Goal: Browse casually: Explore the website without a specific task or goal

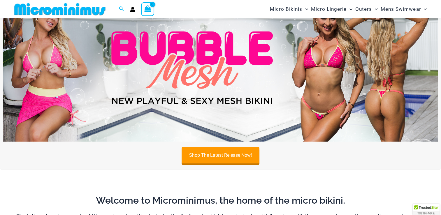
scroll to position [54, 0]
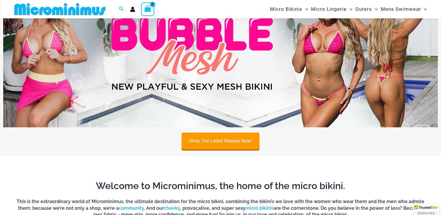
click at [409, 163] on div "Shop The Latest Release Now!" at bounding box center [220, 69] width 441 height 192
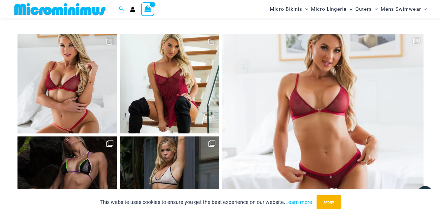
scroll to position [2356, 0]
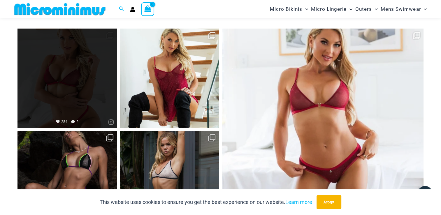
click at [78, 92] on link "Open" at bounding box center [66, 78] width 99 height 99
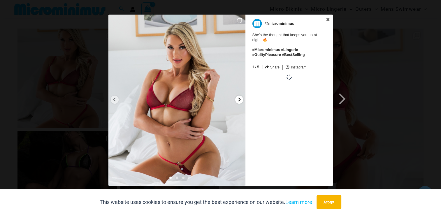
click at [239, 99] on icon at bounding box center [239, 100] width 2 height 4
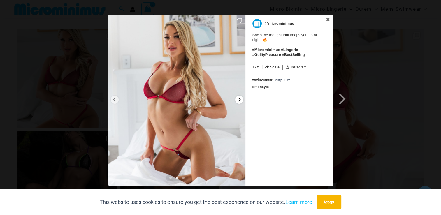
click at [239, 99] on icon at bounding box center [239, 100] width 2 height 4
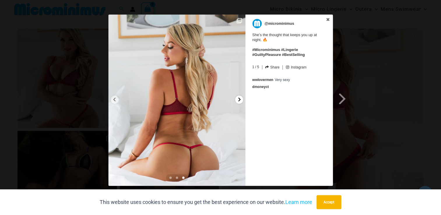
click at [239, 99] on icon at bounding box center [239, 100] width 2 height 4
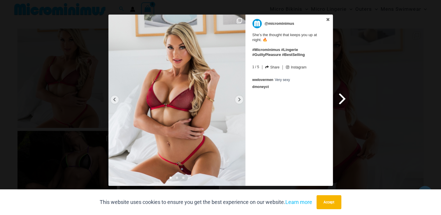
click at [339, 99] on span at bounding box center [343, 98] width 10 height 13
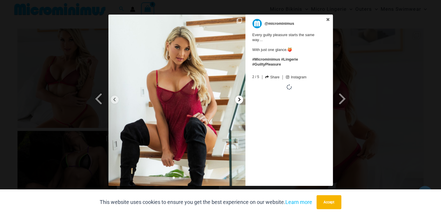
click at [238, 100] on icon at bounding box center [239, 99] width 4 height 4
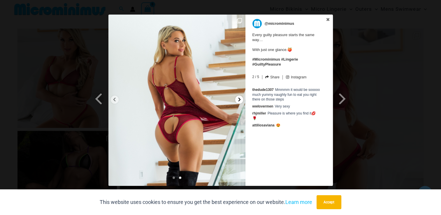
click at [238, 100] on icon at bounding box center [239, 99] width 4 height 4
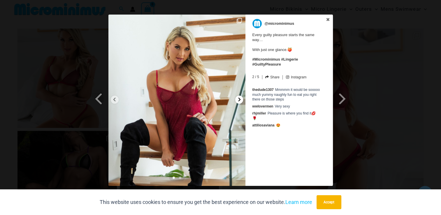
click at [238, 100] on icon at bounding box center [239, 99] width 4 height 4
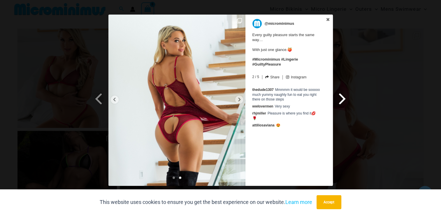
click at [345, 99] on span at bounding box center [343, 98] width 10 height 13
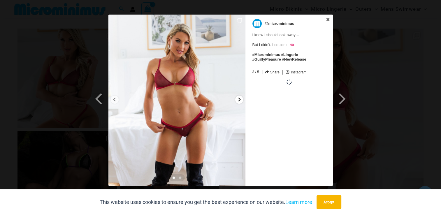
click at [238, 99] on icon at bounding box center [239, 99] width 4 height 4
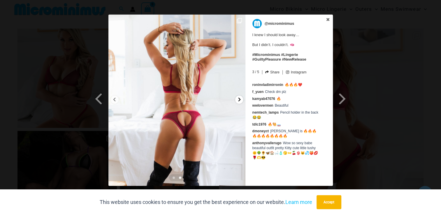
click at [238, 99] on icon at bounding box center [239, 99] width 4 height 4
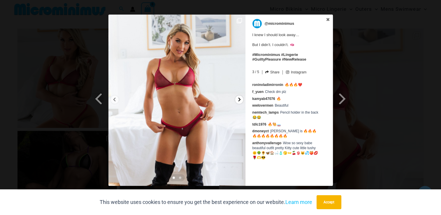
click at [238, 99] on icon at bounding box center [239, 99] width 4 height 4
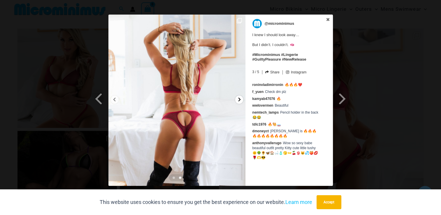
click at [238, 99] on icon at bounding box center [239, 99] width 4 height 4
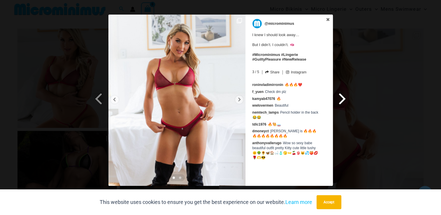
click at [342, 100] on span at bounding box center [343, 98] width 10 height 13
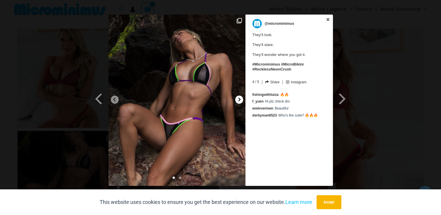
click at [237, 100] on icon at bounding box center [239, 99] width 4 height 4
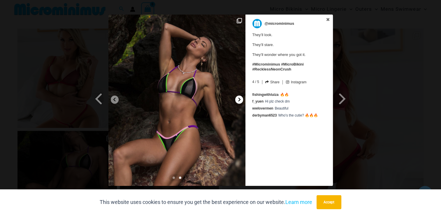
click at [237, 100] on icon at bounding box center [239, 99] width 4 height 4
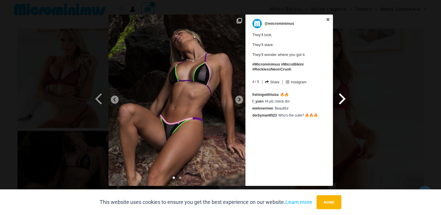
click at [343, 100] on span at bounding box center [343, 98] width 10 height 13
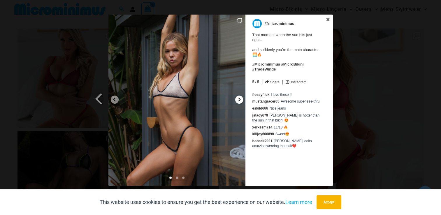
click at [241, 100] on icon at bounding box center [239, 99] width 4 height 4
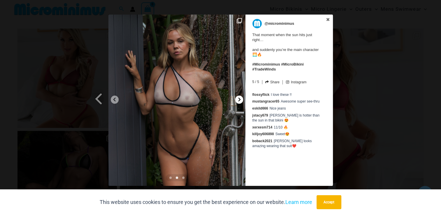
click at [241, 100] on icon at bounding box center [239, 99] width 4 height 4
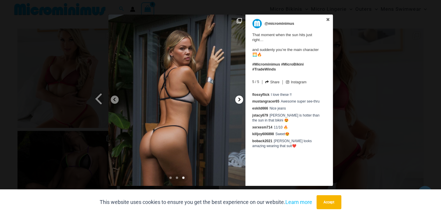
click at [241, 100] on icon at bounding box center [239, 99] width 4 height 4
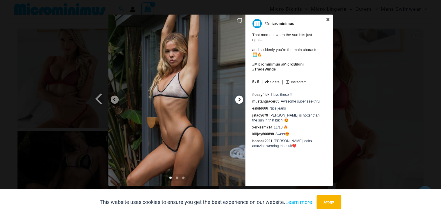
click at [241, 100] on icon at bounding box center [239, 99] width 4 height 4
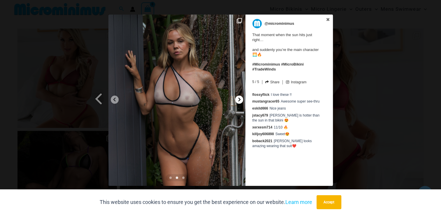
click at [241, 100] on icon at bounding box center [239, 99] width 4 height 4
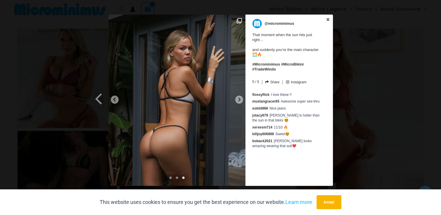
click at [358, 101] on div "Previous Slide Next Slide @microminimus That moment when the sun hits just righ…" at bounding box center [220, 101] width 441 height 173
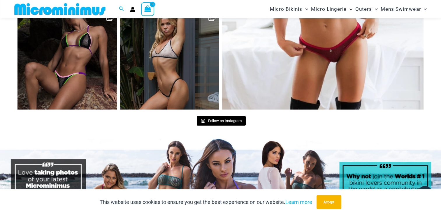
scroll to position [2502, 0]
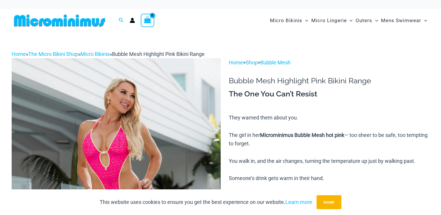
click at [147, 133] on img at bounding box center [116, 214] width 209 height 313
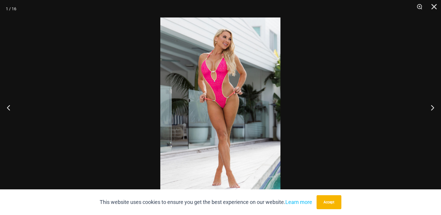
click at [230, 101] on img at bounding box center [220, 107] width 120 height 180
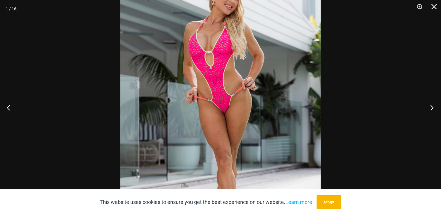
click at [428, 108] on button "Next" at bounding box center [430, 107] width 22 height 29
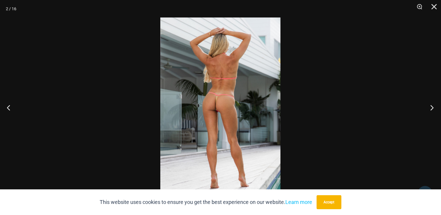
click at [428, 108] on button "Next" at bounding box center [430, 107] width 22 height 29
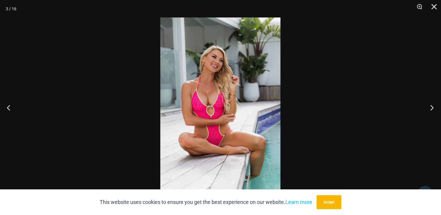
click at [428, 108] on button "Next" at bounding box center [430, 107] width 22 height 29
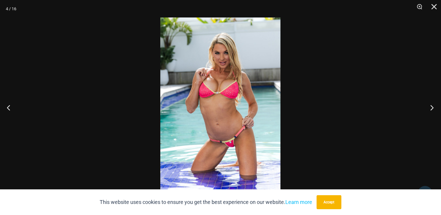
click at [427, 109] on button "Next" at bounding box center [430, 107] width 22 height 29
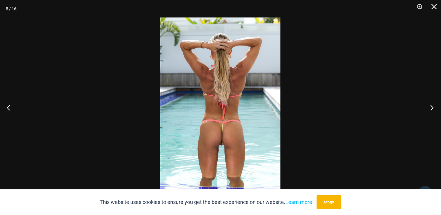
click at [427, 109] on button "Next" at bounding box center [430, 107] width 22 height 29
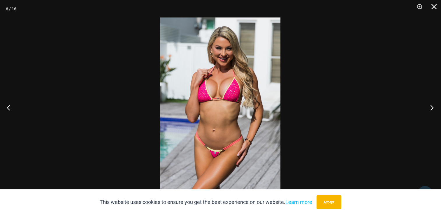
click at [427, 109] on button "Next" at bounding box center [430, 107] width 22 height 29
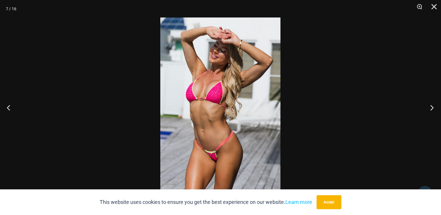
click at [427, 109] on button "Next" at bounding box center [430, 107] width 22 height 29
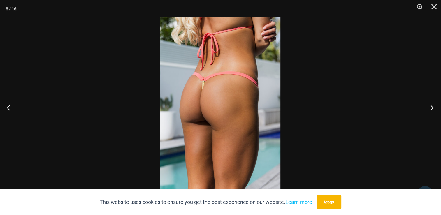
click at [427, 109] on button "Next" at bounding box center [430, 107] width 22 height 29
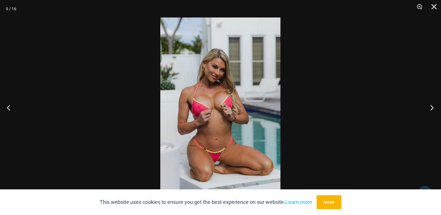
click at [427, 109] on button "Next" at bounding box center [430, 107] width 22 height 29
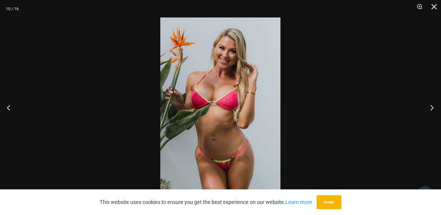
click at [427, 109] on button "Next" at bounding box center [430, 107] width 22 height 29
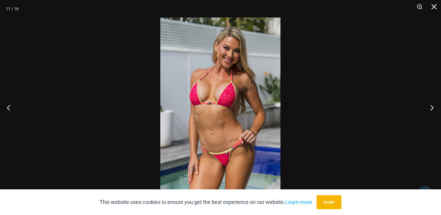
click at [427, 109] on button "Next" at bounding box center [430, 107] width 22 height 29
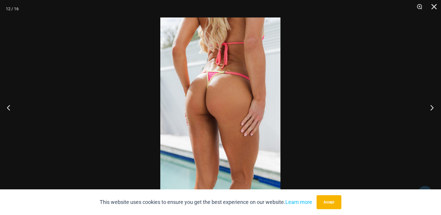
click at [427, 109] on button "Next" at bounding box center [430, 107] width 22 height 29
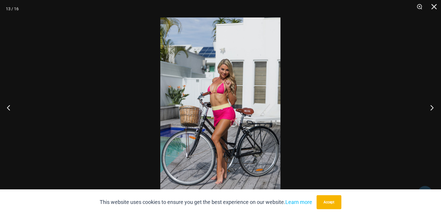
click at [427, 109] on button "Next" at bounding box center [430, 107] width 22 height 29
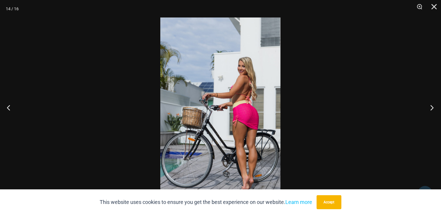
click at [427, 109] on button "Next" at bounding box center [430, 107] width 22 height 29
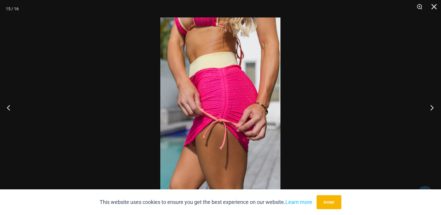
click at [427, 109] on button "Next" at bounding box center [430, 107] width 22 height 29
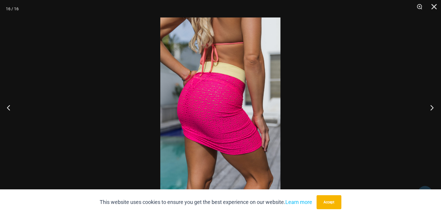
click at [427, 109] on button "Next" at bounding box center [430, 107] width 22 height 29
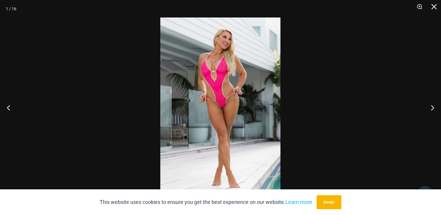
click at [255, 99] on img at bounding box center [220, 107] width 120 height 180
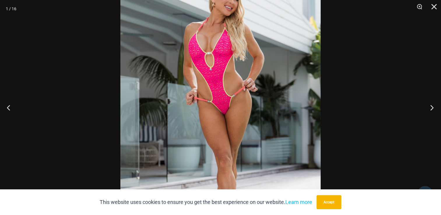
click at [428, 110] on button "Next" at bounding box center [430, 107] width 22 height 29
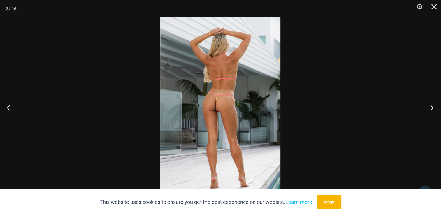
click at [427, 110] on button "Next" at bounding box center [430, 107] width 22 height 29
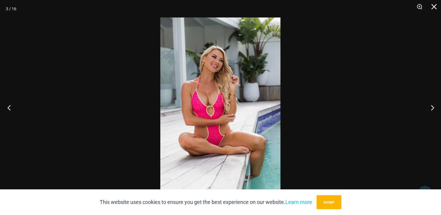
click at [8, 108] on button "Previous" at bounding box center [11, 107] width 22 height 29
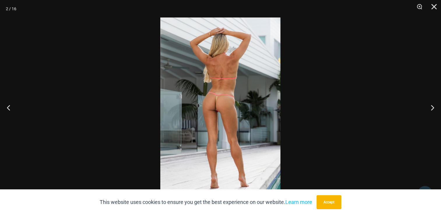
click at [217, 110] on img at bounding box center [220, 107] width 120 height 180
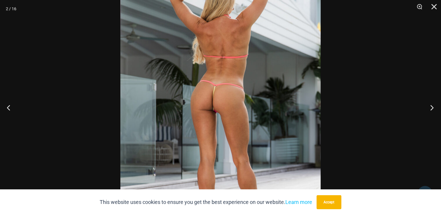
click at [428, 109] on button "Next" at bounding box center [430, 107] width 22 height 29
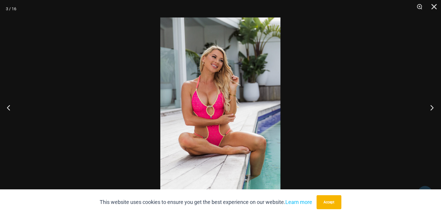
click at [428, 109] on button "Next" at bounding box center [430, 107] width 22 height 29
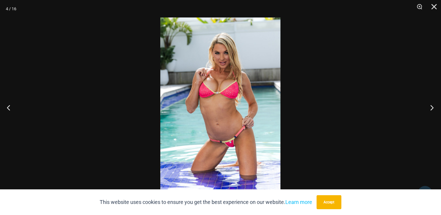
click at [428, 109] on button "Next" at bounding box center [430, 107] width 22 height 29
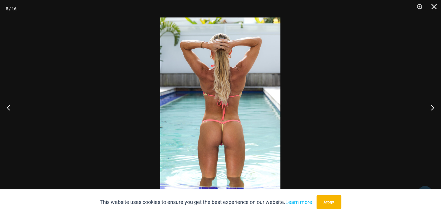
click at [410, 79] on div at bounding box center [220, 107] width 441 height 215
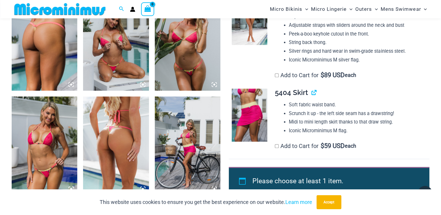
scroll to position [577, 0]
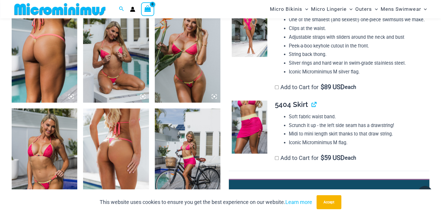
click at [252, 57] on img at bounding box center [249, 30] width 35 height 53
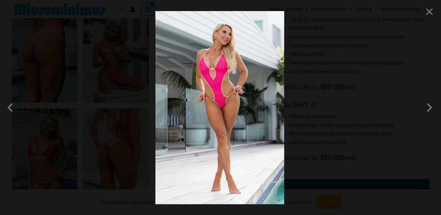
click at [232, 106] on img at bounding box center [219, 107] width 129 height 193
click at [429, 108] on span at bounding box center [429, 107] width 17 height 17
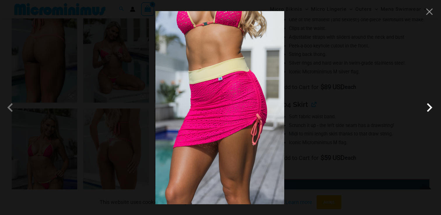
click at [429, 108] on span at bounding box center [429, 107] width 17 height 17
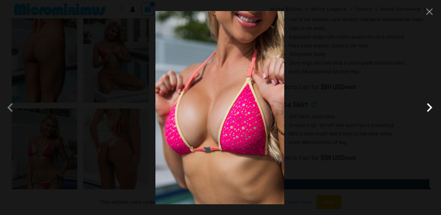
click at [429, 108] on span at bounding box center [429, 107] width 17 height 17
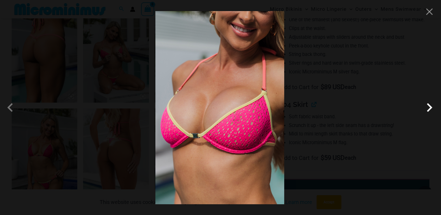
click at [429, 108] on span at bounding box center [429, 107] width 17 height 17
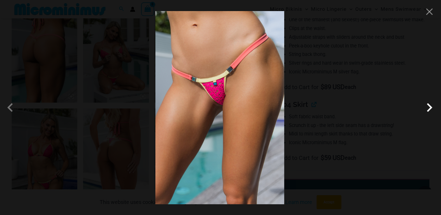
click at [429, 108] on span at bounding box center [429, 107] width 17 height 17
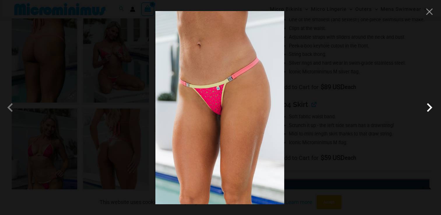
click at [429, 108] on span at bounding box center [429, 107] width 17 height 17
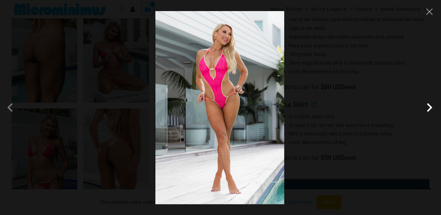
click at [429, 108] on span at bounding box center [429, 107] width 17 height 17
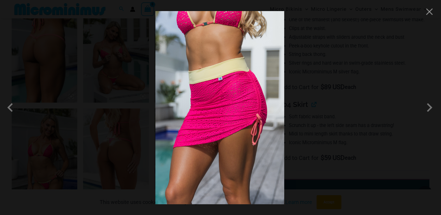
click at [407, 77] on div at bounding box center [220, 107] width 441 height 215
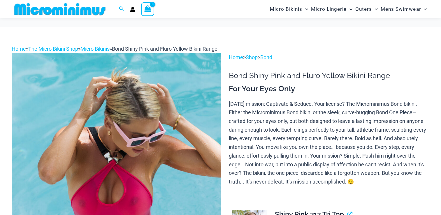
scroll to position [58, 0]
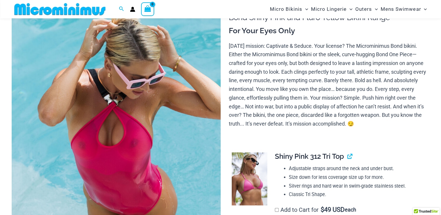
click at [157, 101] on img at bounding box center [116, 151] width 209 height 313
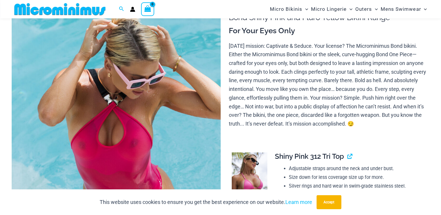
click at [159, 106] on img at bounding box center [116, 151] width 209 height 313
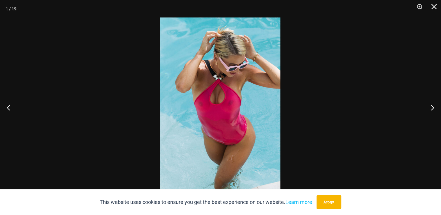
click at [247, 108] on img at bounding box center [220, 107] width 120 height 180
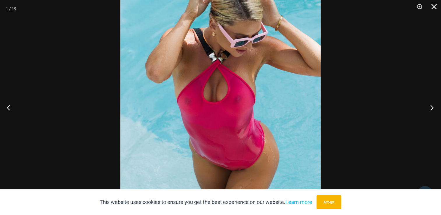
click at [429, 105] on button "Next" at bounding box center [430, 107] width 22 height 29
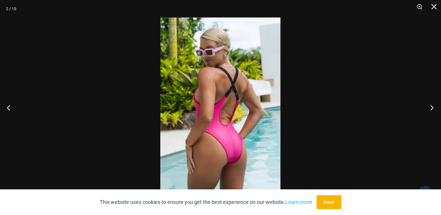
click at [430, 106] on button "Next" at bounding box center [430, 107] width 22 height 29
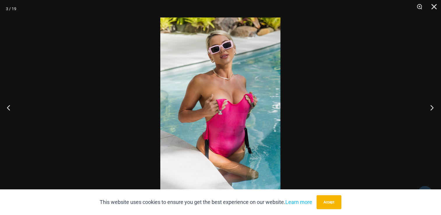
click at [430, 106] on button "Next" at bounding box center [430, 107] width 22 height 29
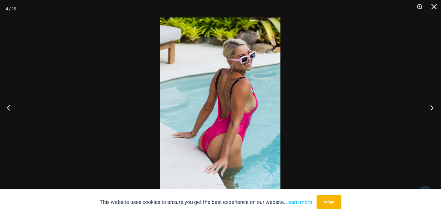
click at [430, 106] on button "Next" at bounding box center [430, 107] width 22 height 29
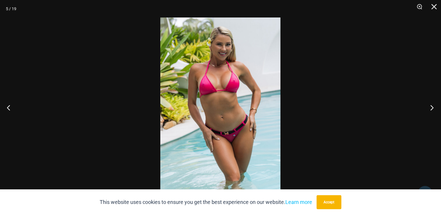
click at [430, 106] on button "Next" at bounding box center [430, 107] width 22 height 29
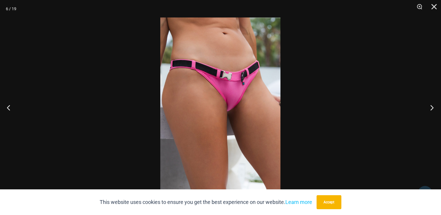
click at [430, 106] on button "Next" at bounding box center [430, 107] width 22 height 29
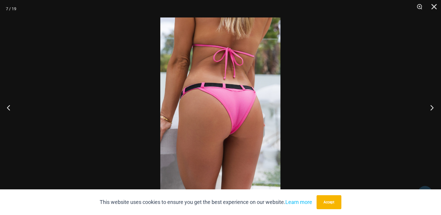
click at [430, 106] on button "Next" at bounding box center [430, 107] width 22 height 29
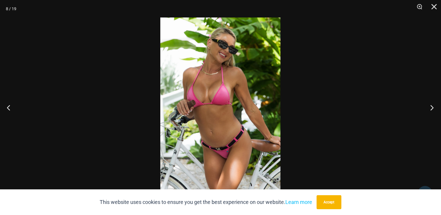
click at [430, 106] on button "Next" at bounding box center [430, 107] width 22 height 29
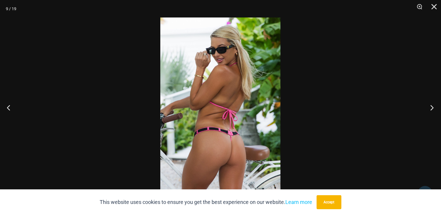
click at [430, 106] on button "Next" at bounding box center [430, 107] width 22 height 29
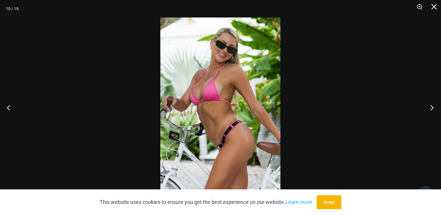
click at [430, 106] on button "Next" at bounding box center [430, 107] width 22 height 29
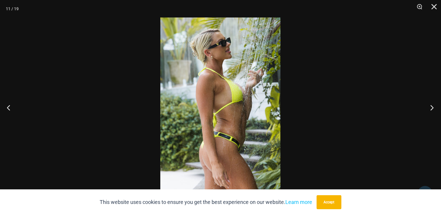
click at [430, 106] on button "Next" at bounding box center [430, 107] width 22 height 29
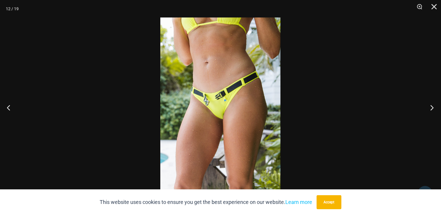
click at [430, 106] on button "Next" at bounding box center [430, 107] width 22 height 29
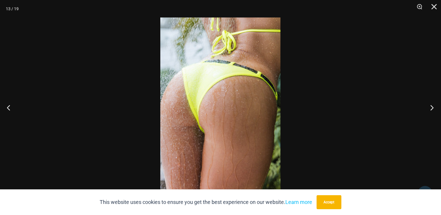
click at [430, 106] on button "Next" at bounding box center [430, 107] width 22 height 29
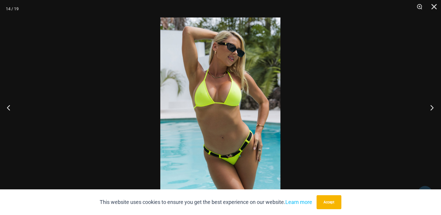
click at [430, 106] on button "Next" at bounding box center [430, 107] width 22 height 29
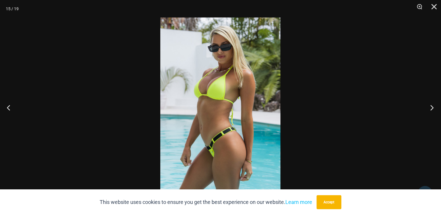
click at [430, 106] on button "Next" at bounding box center [430, 107] width 22 height 29
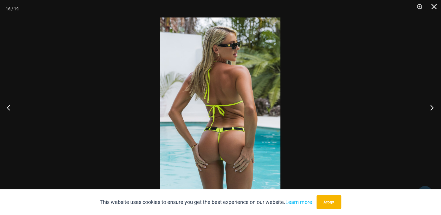
click at [430, 106] on button "Next" at bounding box center [430, 107] width 22 height 29
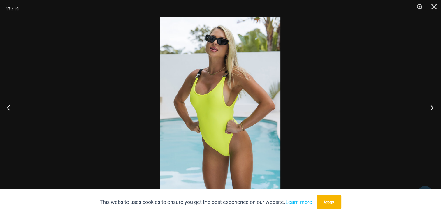
click at [430, 106] on button "Next" at bounding box center [430, 107] width 22 height 29
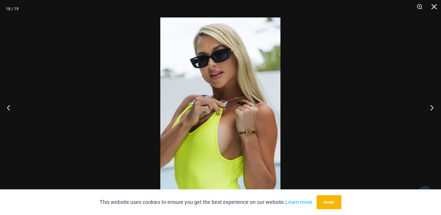
click at [430, 106] on button "Next" at bounding box center [430, 107] width 22 height 29
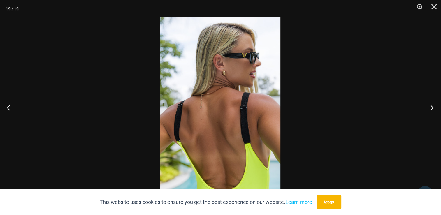
click at [430, 106] on button "Next" at bounding box center [430, 107] width 22 height 29
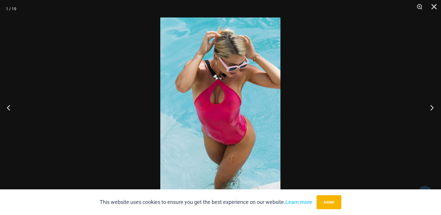
click at [430, 106] on button "Next" at bounding box center [430, 107] width 22 height 29
